Goal: Find specific page/section: Find specific page/section

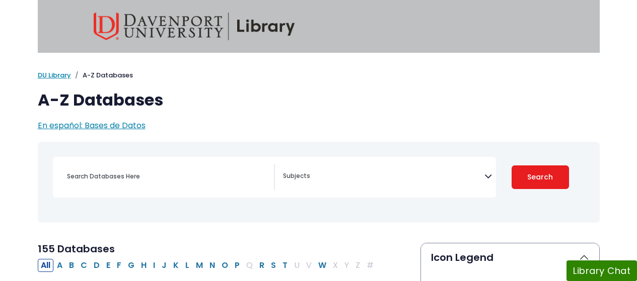
scroll to position [109, 0]
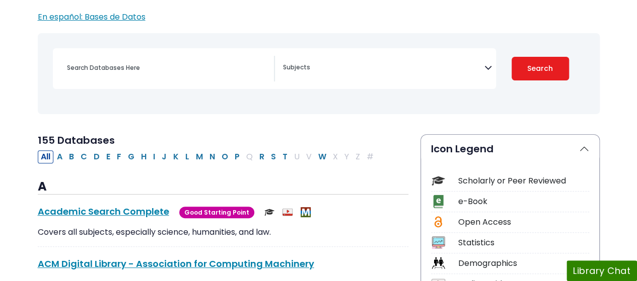
click at [319, 80] on span "Search filters" at bounding box center [383, 69] width 201 height 26
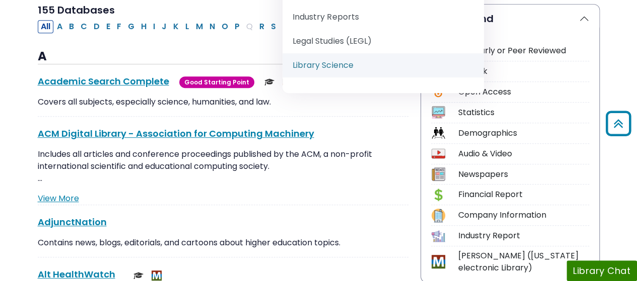
scroll to position [867, 0]
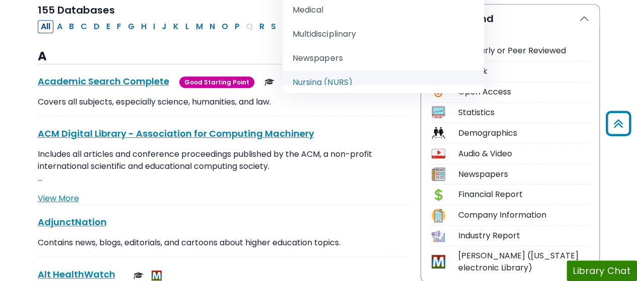
select select "219076"
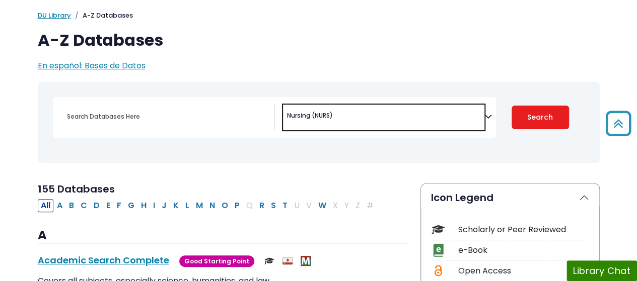
scroll to position [36, 0]
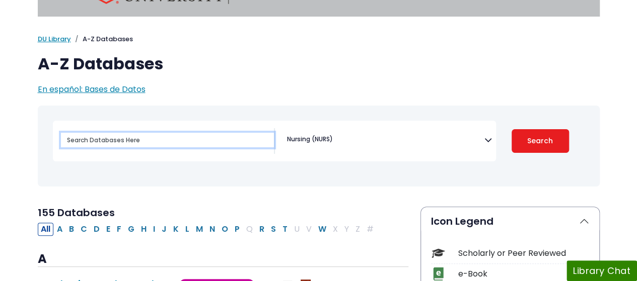
click at [147, 143] on input "Search database by title or keyword" at bounding box center [167, 140] width 213 height 15
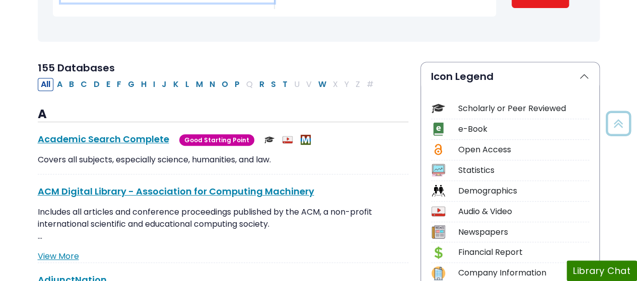
scroll to position [182, 0]
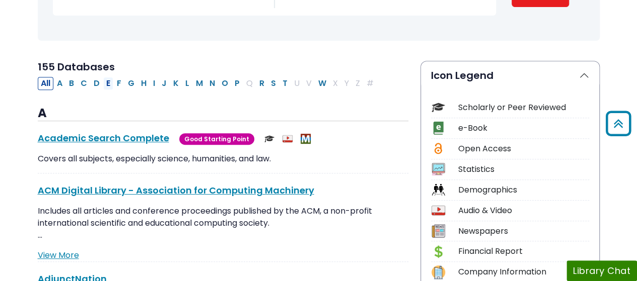
click at [104, 83] on button "E" at bounding box center [108, 83] width 10 height 13
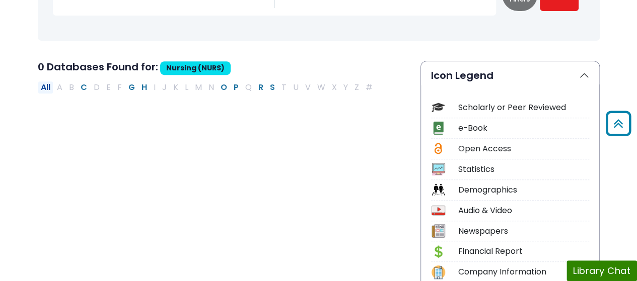
click at [40, 87] on button "All" at bounding box center [46, 87] width 16 height 13
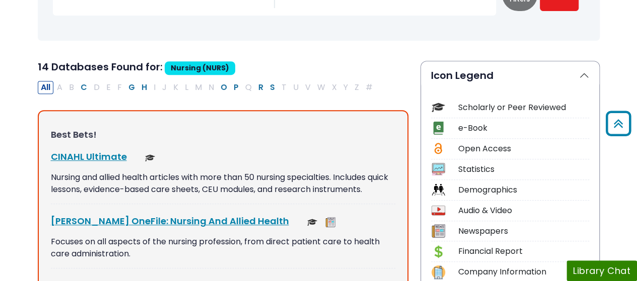
click at [113, 167] on div "CINAHL Ultimate This link opens in a new window Nursing and allied health artic…" at bounding box center [223, 177] width 344 height 54
click at [113, 160] on link "CINAHL Ultimate This link opens in a new window" at bounding box center [89, 157] width 76 height 13
click at [98, 157] on link "CINAHL Ultimate This link opens in a new window" at bounding box center [89, 157] width 76 height 13
click at [110, 152] on link "CINAHL Ultimate This link opens in a new window" at bounding box center [89, 157] width 76 height 13
